Goal: Transaction & Acquisition: Purchase product/service

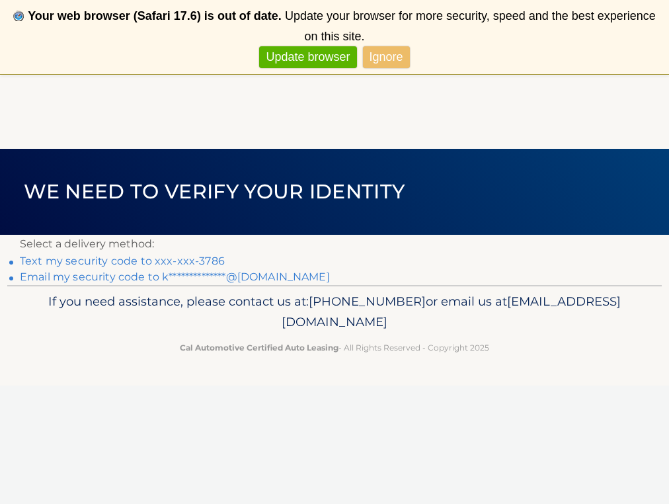
click at [180, 256] on link "Text my security code to xxx-xxx-3786" at bounding box center [122, 260] width 205 height 13
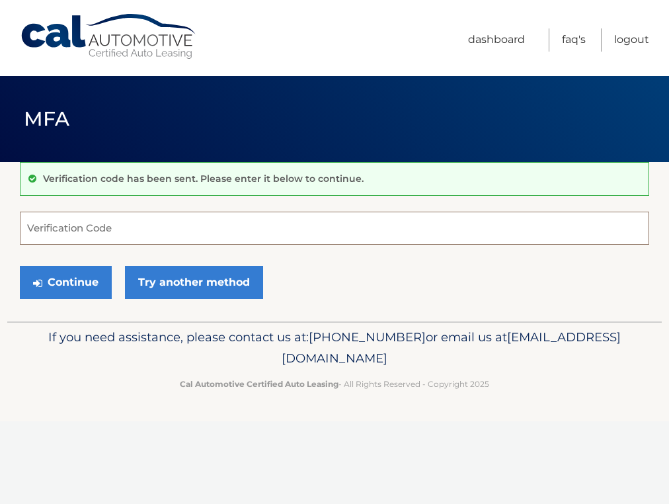
click at [89, 228] on input "Verification Code" at bounding box center [334, 228] width 629 height 33
type input "357552"
click at [65, 282] on button "Continue" at bounding box center [66, 282] width 92 height 33
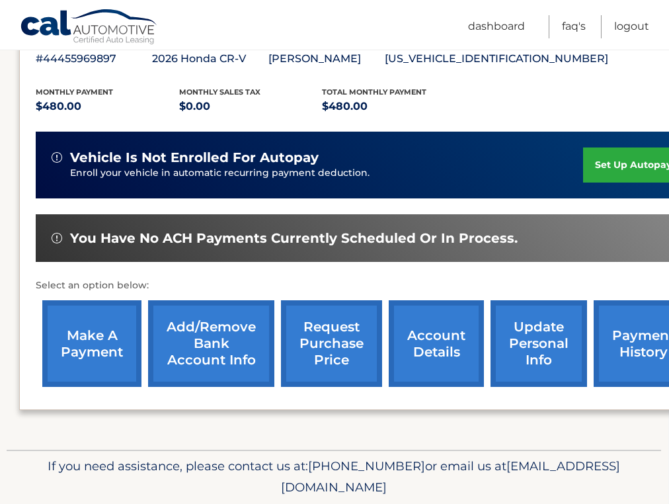
scroll to position [252, 1]
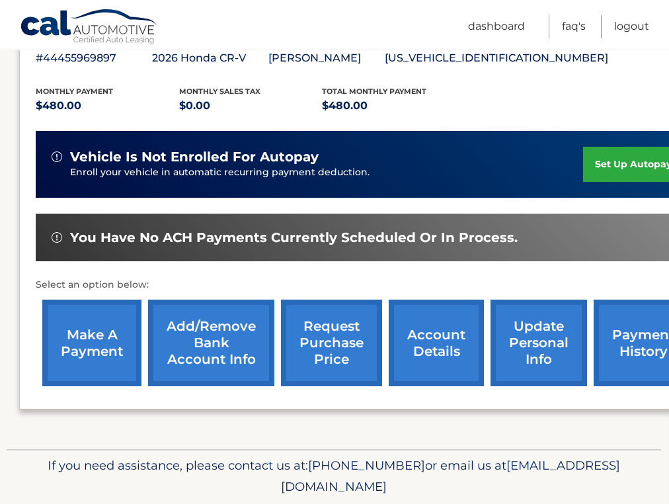
click at [87, 316] on link "make a payment" at bounding box center [91, 342] width 99 height 87
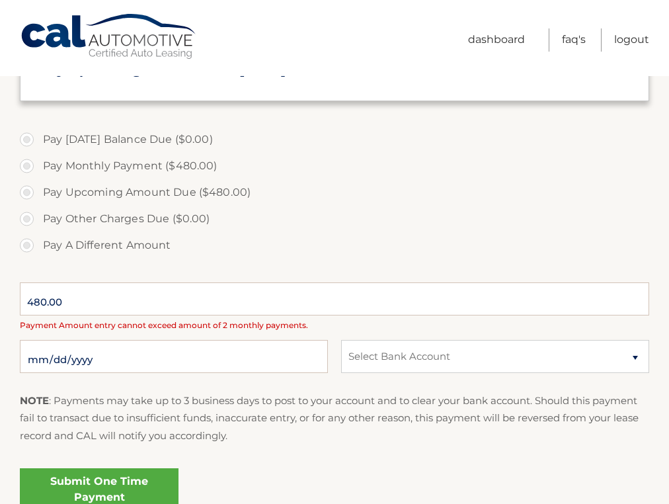
scroll to position [332, 0]
select select "Yzg0MGQwYTEtMjI5OS00ZWQ1LTg4ZjQtNWZmN2NiMmZhM2Rh"
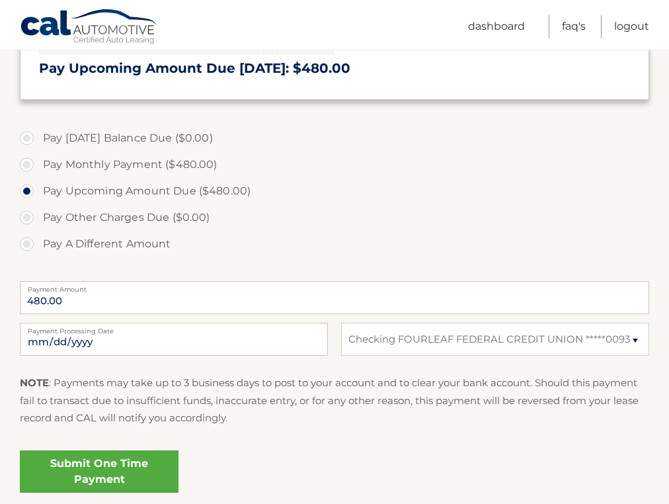
click at [120, 479] on link "Submit One Time Payment" at bounding box center [99, 471] width 159 height 42
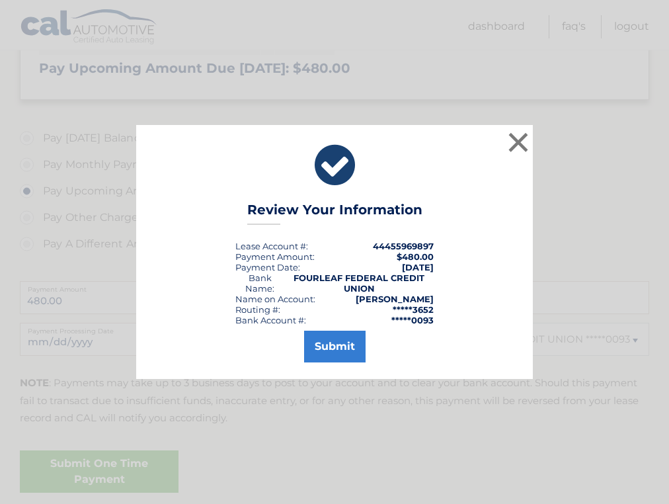
click at [346, 340] on button "Submit" at bounding box center [334, 347] width 61 height 32
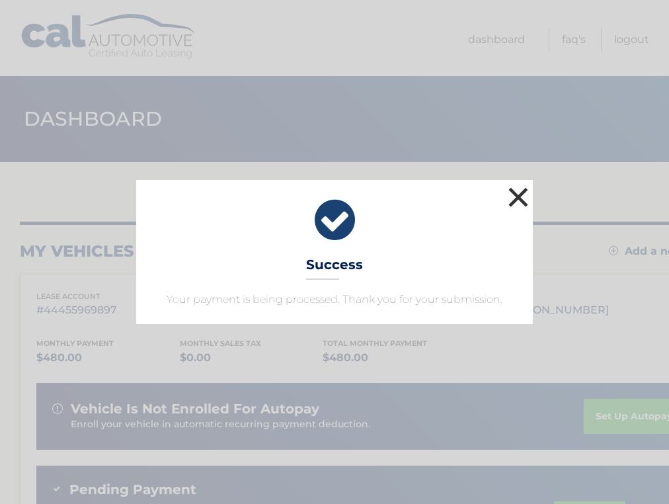
click at [515, 200] on button "×" at bounding box center [518, 197] width 26 height 26
